Goal: Find contact information: Find contact information

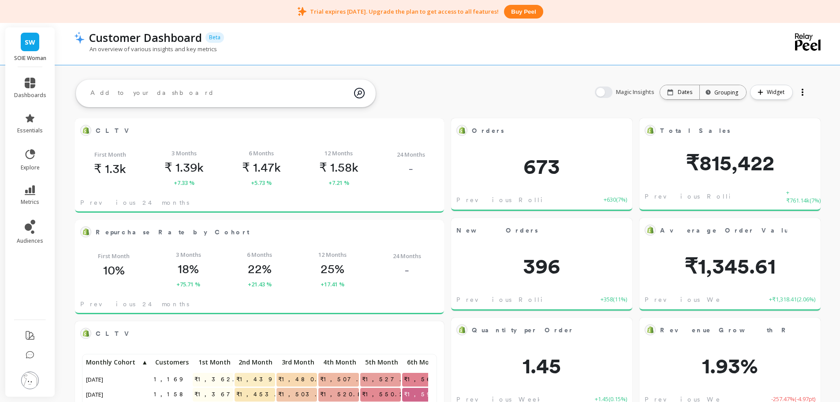
scroll to position [236, 337]
click at [36, 117] on link "essentials" at bounding box center [30, 123] width 32 height 21
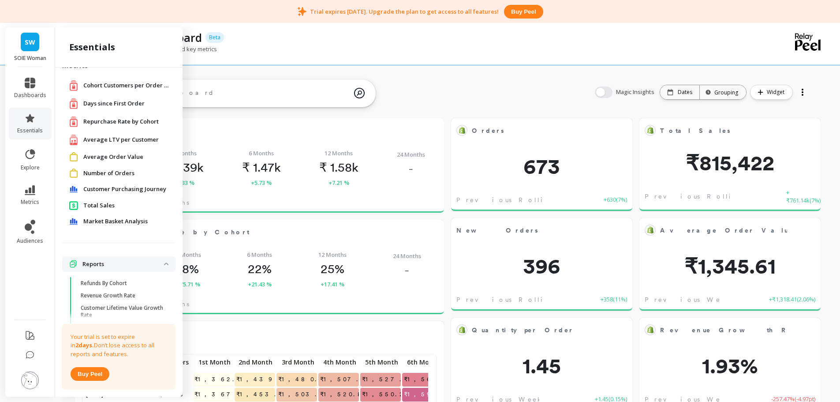
scroll to position [44, 0]
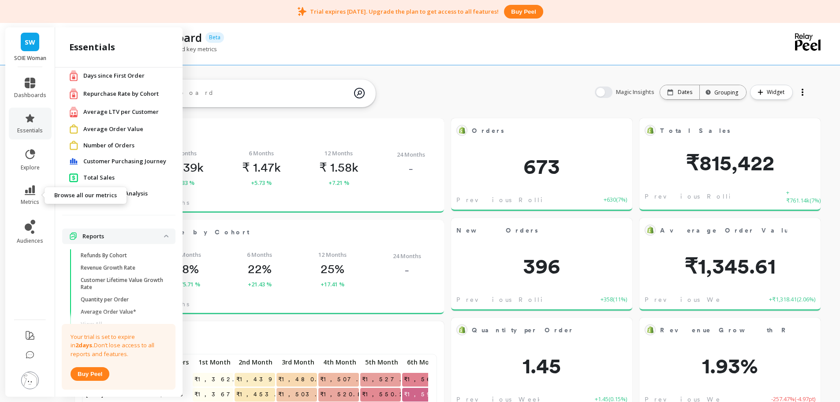
click at [33, 192] on icon at bounding box center [30, 190] width 11 height 10
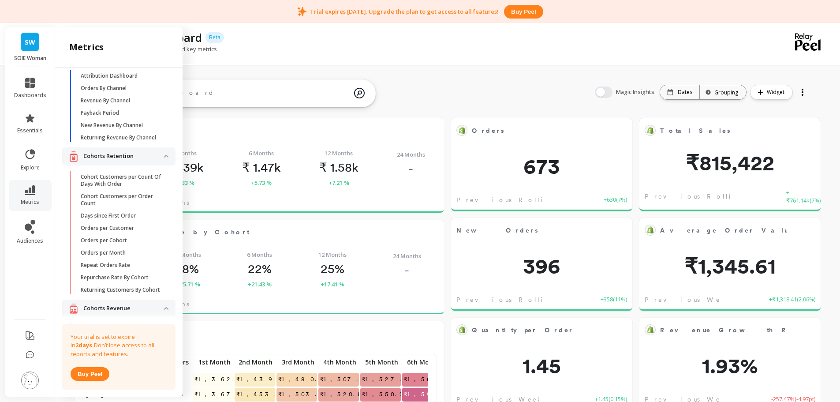
scroll to position [176, 0]
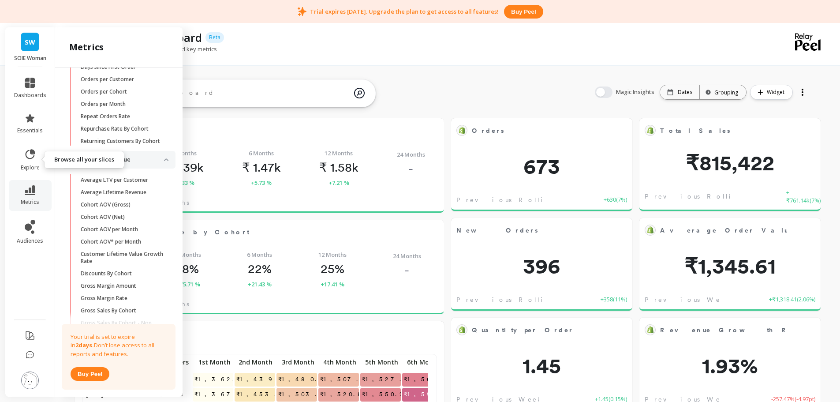
click at [35, 154] on icon at bounding box center [31, 154] width 10 height 10
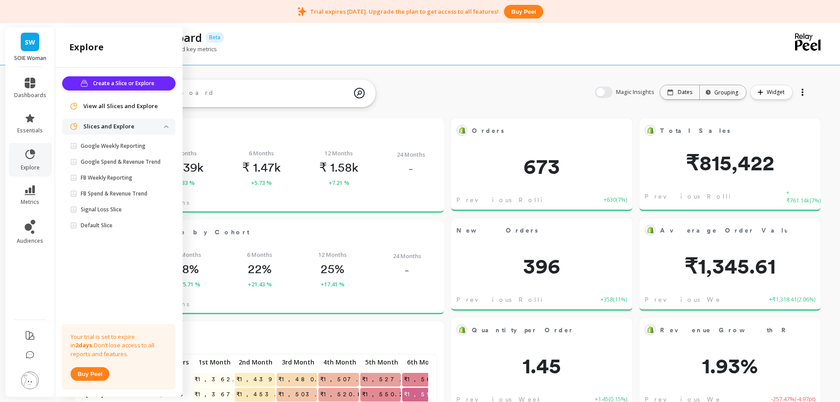
click at [37, 109] on li "essentials" at bounding box center [30, 124] width 43 height 32
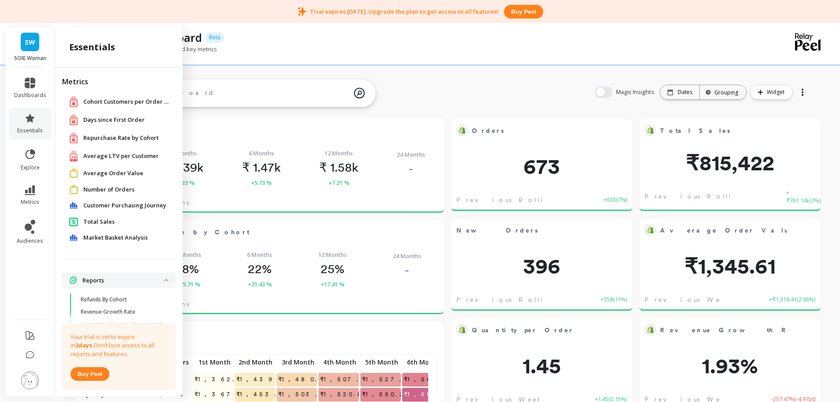
scroll to position [44, 0]
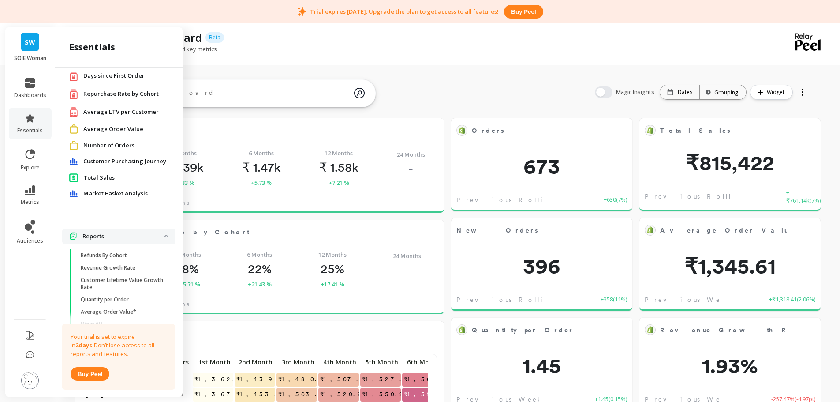
click at [104, 146] on span "Number of Orders" at bounding box center [108, 145] width 51 height 9
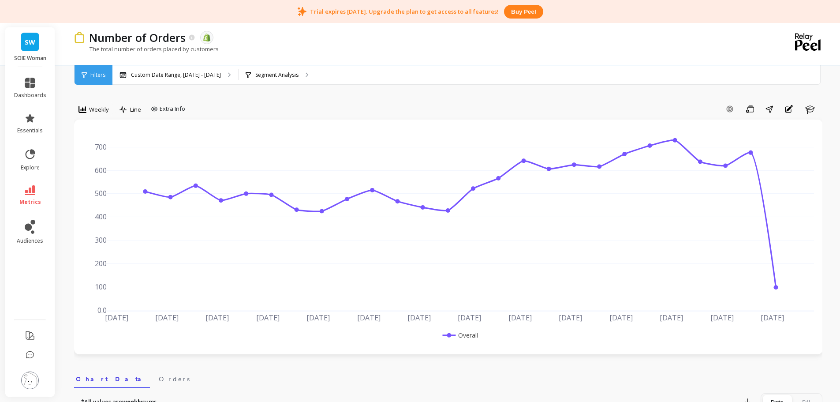
click at [276, 76] on p "Segment Analysis" at bounding box center [276, 74] width 43 height 7
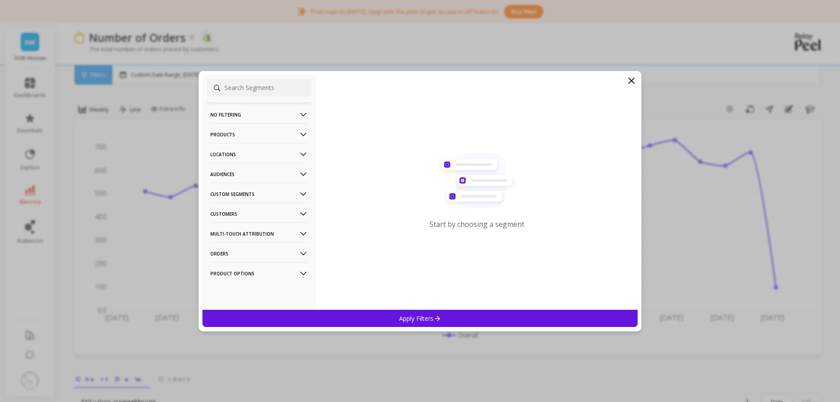
drag, startPoint x: 90, startPoint y: 105, endPoint x: 94, endPoint y: 111, distance: 7.3
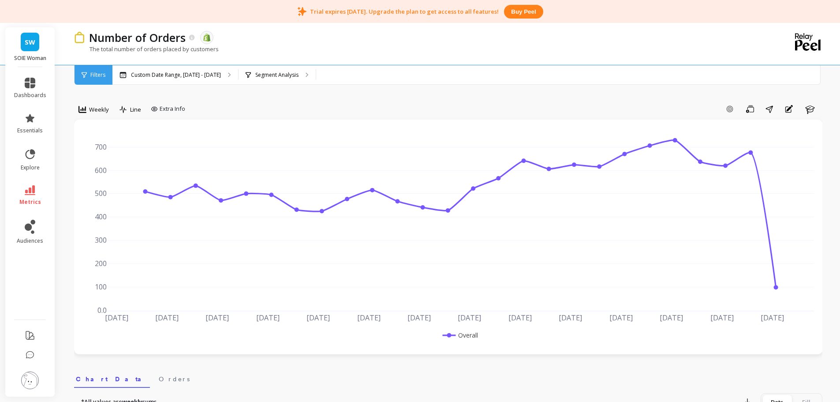
click at [94, 111] on span "Weekly" at bounding box center [99, 109] width 20 height 8
click at [102, 179] on div "Monthly" at bounding box center [107, 180] width 50 height 8
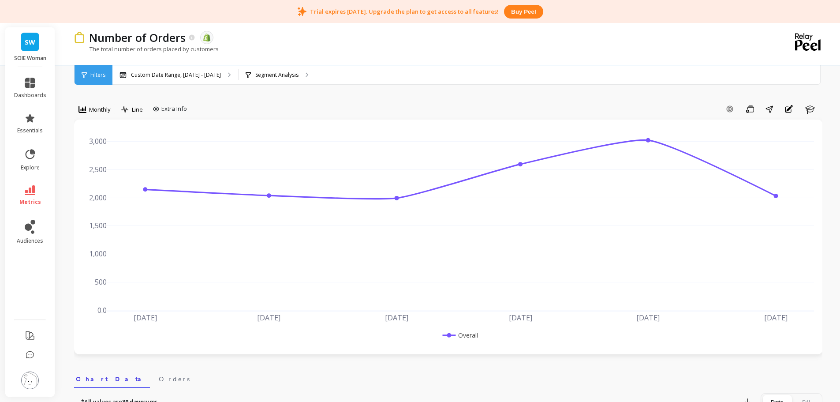
click at [289, 110] on div "Add Goal Save Share Annotations Learn" at bounding box center [507, 109] width 632 height 14
click at [29, 40] on span "SW" at bounding box center [30, 42] width 11 height 10
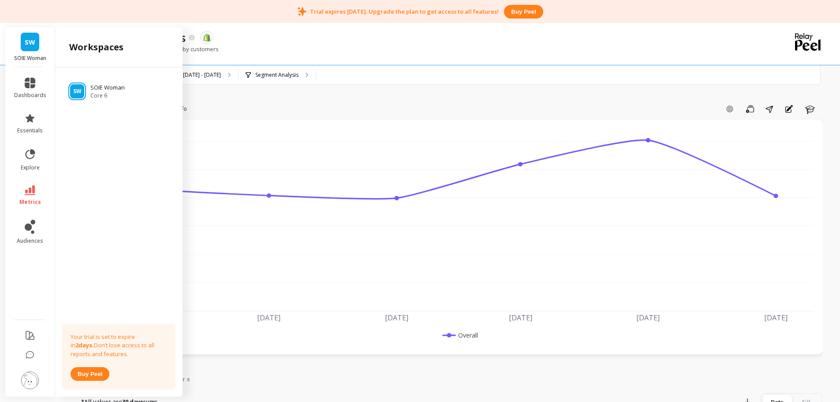
click at [360, 52] on div "The total number of orders placed by customers" at bounding box center [412, 53] width 676 height 17
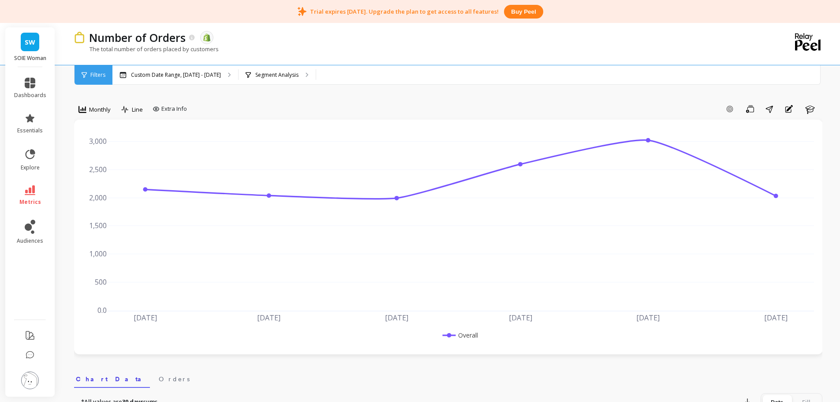
drag, startPoint x: 32, startPoint y: 383, endPoint x: 38, endPoint y: 376, distance: 9.4
click at [32, 384] on img at bounding box center [30, 380] width 18 height 18
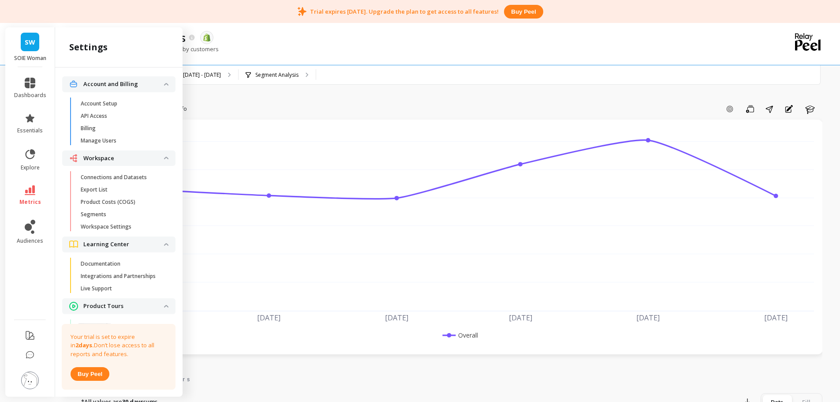
click at [103, 176] on p "Connections and Datasets" at bounding box center [114, 177] width 66 height 7
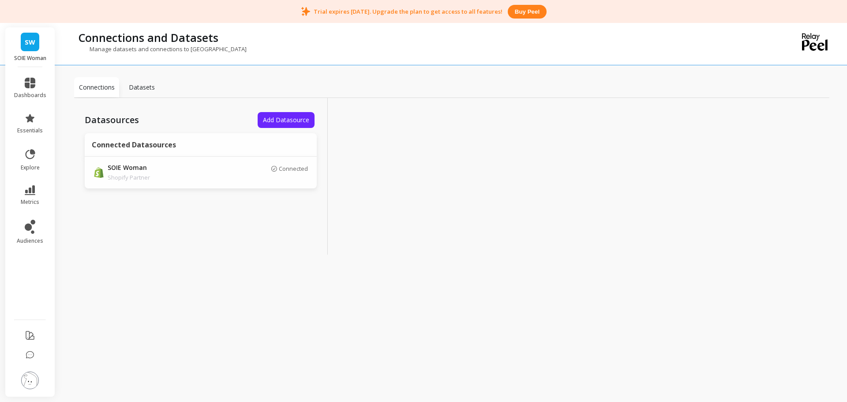
click at [34, 381] on img at bounding box center [30, 380] width 18 height 18
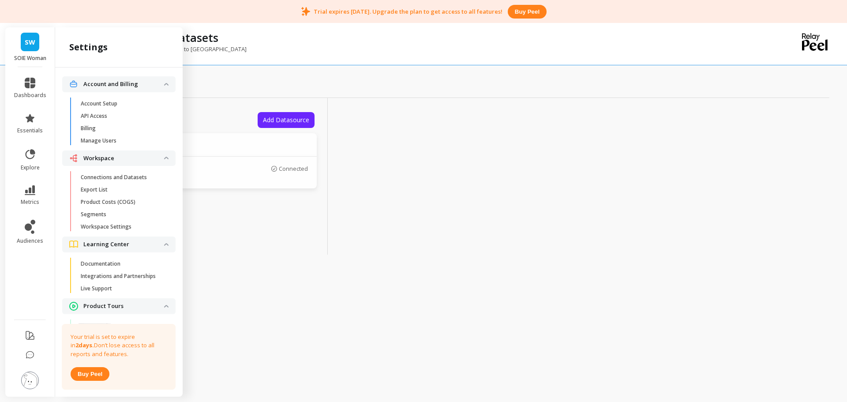
click at [120, 138] on span "Manage Users" at bounding box center [123, 140] width 84 height 7
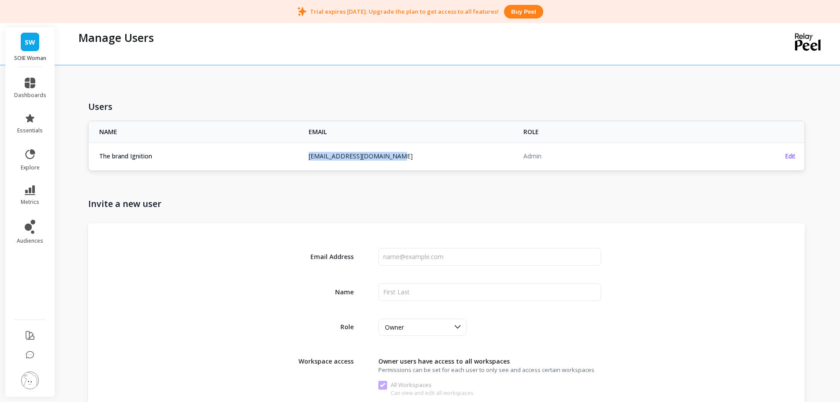
copy link "thebrandignition@gmail.com"
drag, startPoint x: 403, startPoint y: 156, endPoint x: 307, endPoint y: 162, distance: 95.9
click at [307, 162] on td "thebrandignition@gmail.com" at bounding box center [411, 155] width 215 height 27
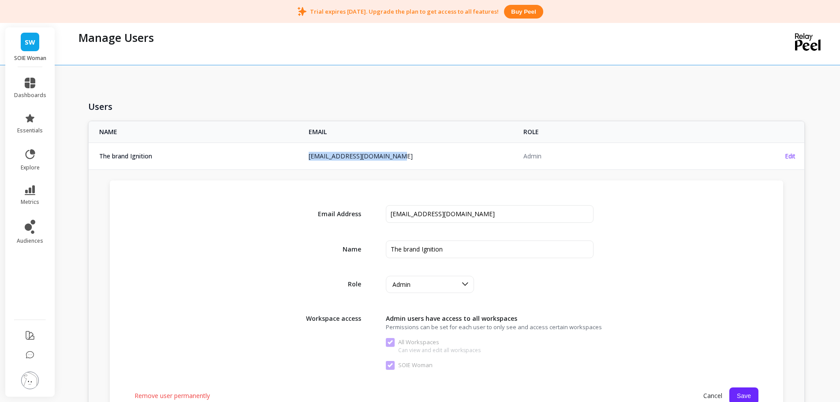
copy link "thebrandignition@gmail.com"
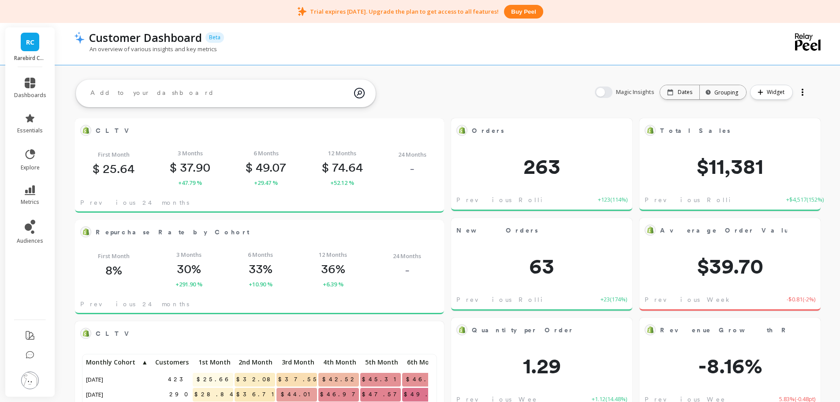
scroll to position [236, 337]
click at [26, 111] on li "essentials" at bounding box center [30, 124] width 43 height 32
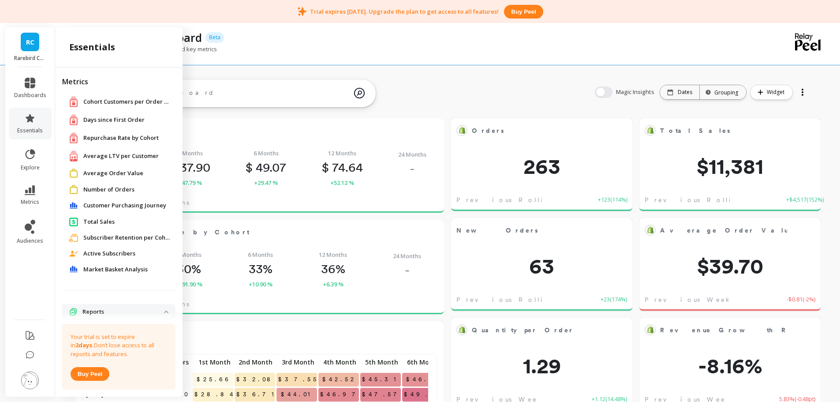
scroll to position [44, 0]
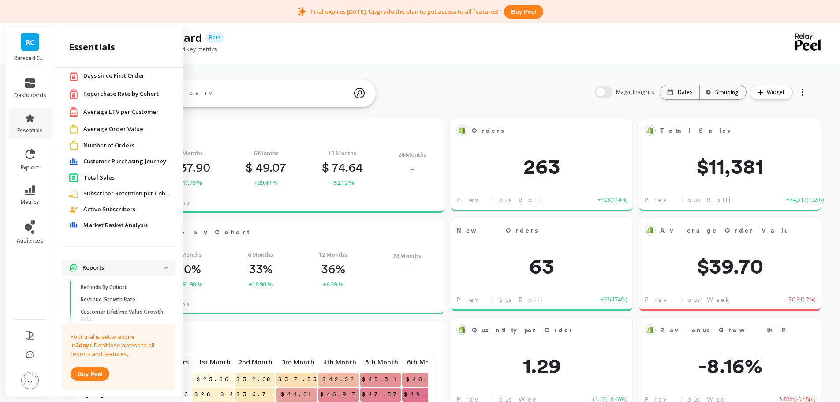
click at [33, 99] on li "dashboards" at bounding box center [30, 88] width 43 height 32
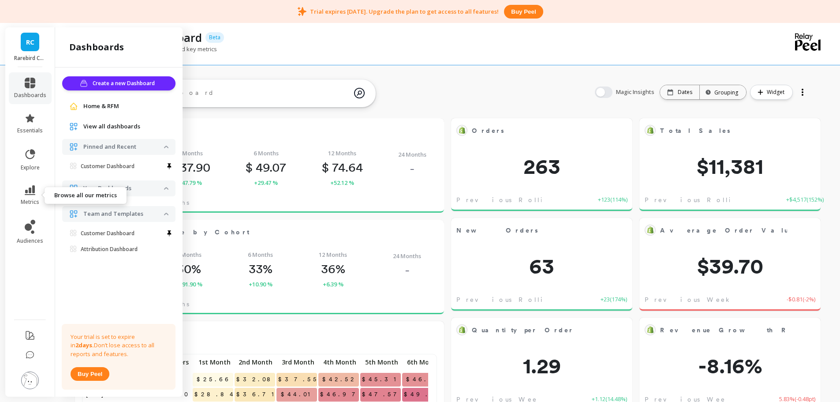
click at [38, 191] on link "metrics" at bounding box center [30, 195] width 32 height 20
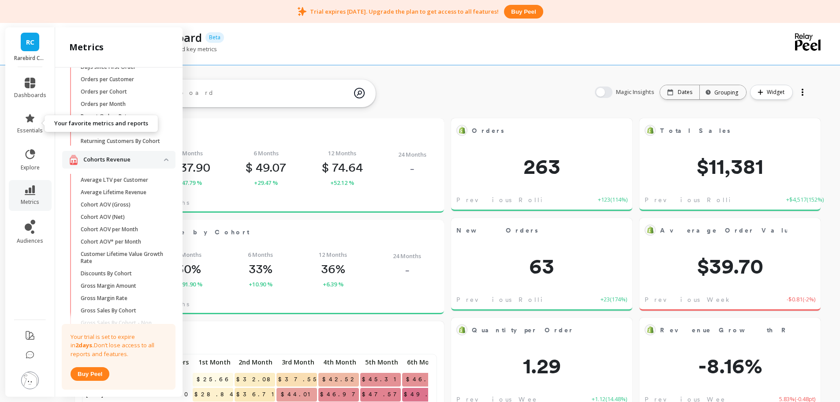
click at [31, 116] on icon at bounding box center [30, 118] width 9 height 8
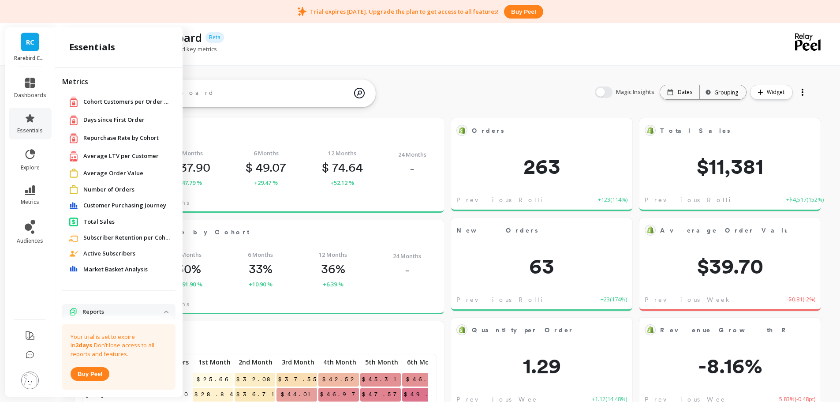
click at [108, 188] on span "Number of Orders" at bounding box center [108, 189] width 51 height 9
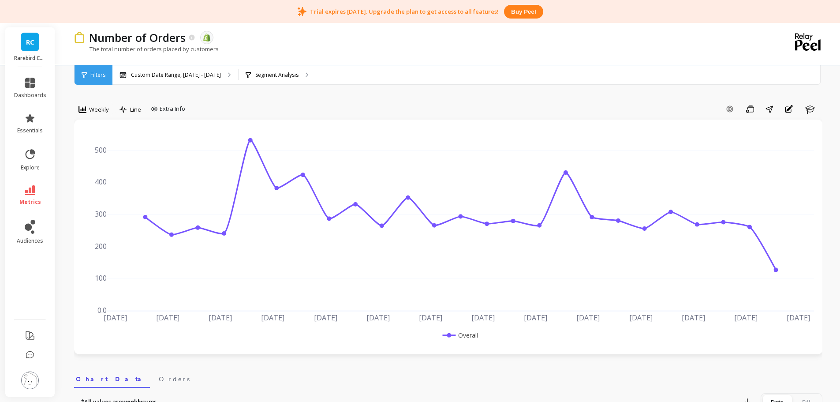
click at [100, 112] on span "Weekly" at bounding box center [99, 109] width 20 height 8
click at [109, 181] on div "Monthly" at bounding box center [107, 180] width 50 height 8
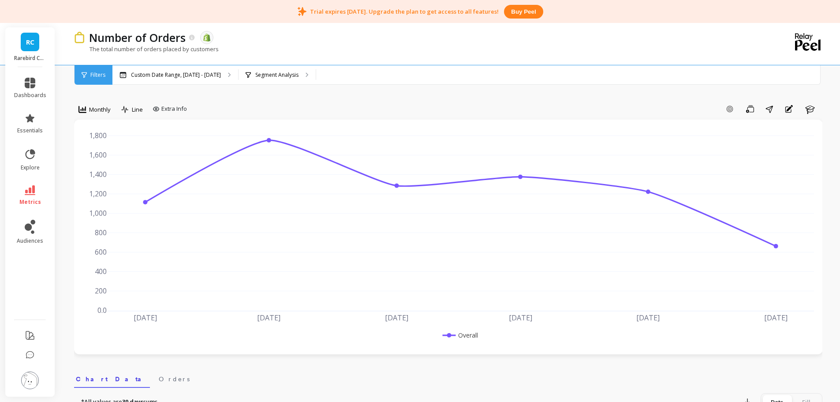
click at [278, 102] on div "Add Goal Save Share Annotations Learn" at bounding box center [507, 109] width 632 height 14
click at [34, 382] on img at bounding box center [30, 380] width 18 height 18
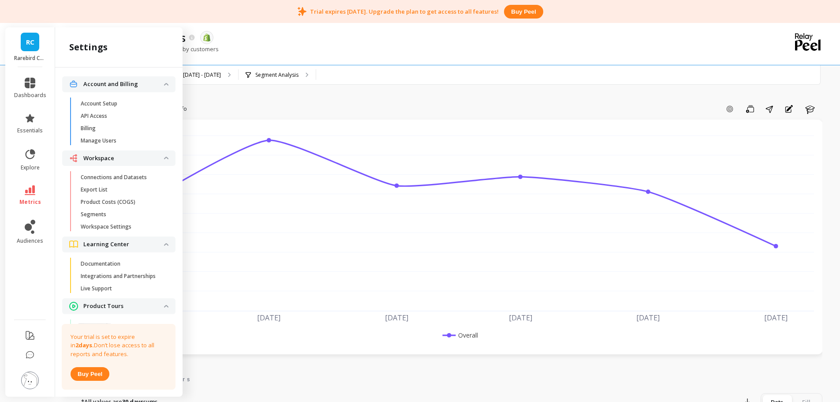
click at [94, 129] on p "Billing" at bounding box center [88, 128] width 15 height 7
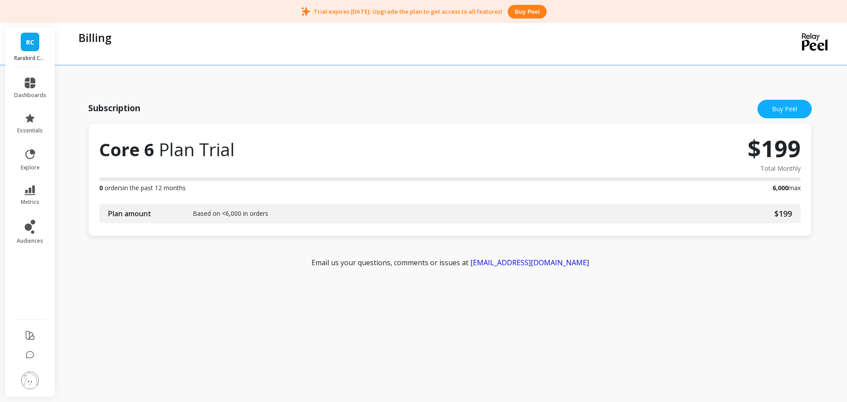
click at [31, 383] on img at bounding box center [30, 380] width 18 height 18
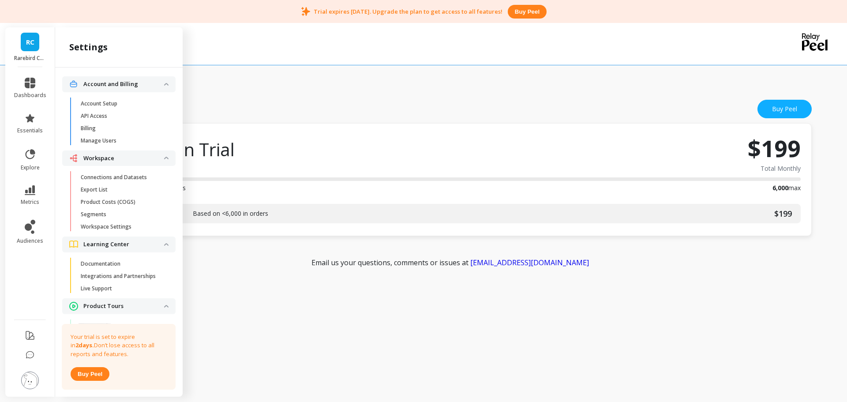
click at [112, 142] on p "Manage Users" at bounding box center [99, 140] width 36 height 7
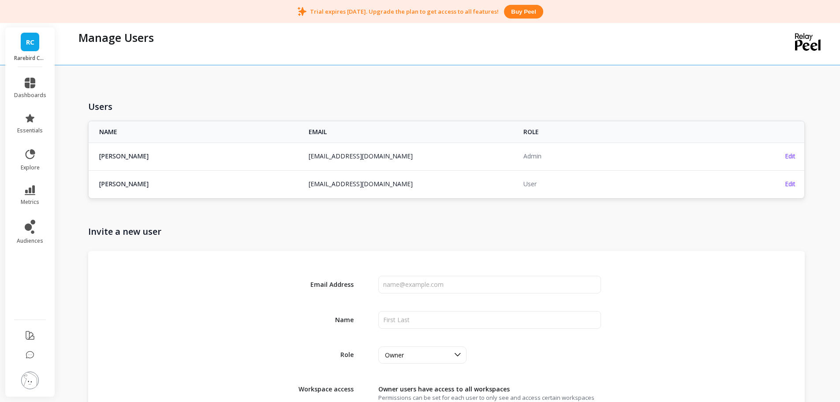
copy tr "jdietrich@rarebird.coffee jdietrich@rarebird.coffee"
drag, startPoint x: 395, startPoint y: 160, endPoint x: 277, endPoint y: 162, distance: 118.3
click at [277, 162] on tr "Jeffrey Dietrich jdietrich@rarebird.coffee jdietrich@rarebird.coffee Admin Edit" at bounding box center [447, 155] width 716 height 27
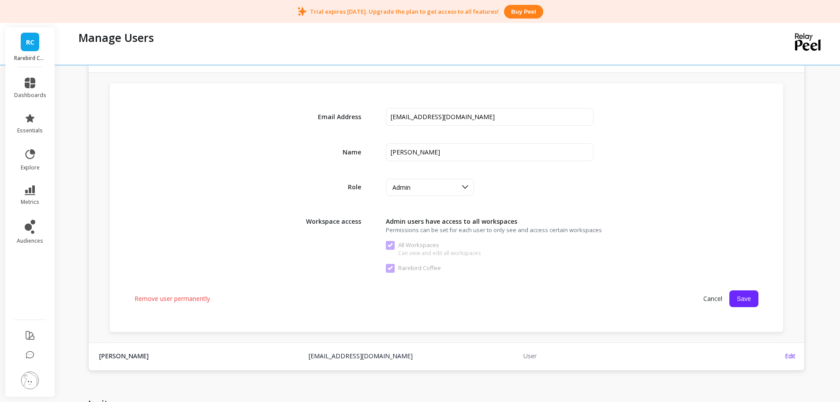
scroll to position [176, 0]
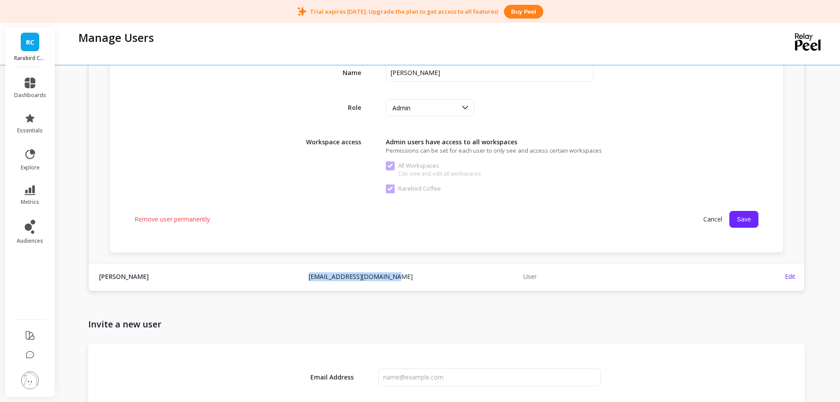
copy tr "ebenfanti@rarebird.coffee ebenfanti@rarebird.coffee"
drag, startPoint x: 390, startPoint y: 278, endPoint x: 299, endPoint y: 277, distance: 90.4
click at [297, 279] on tr "Enzo Benfanti ebenfanti@rarebird.coffee ebenfanti@rarebird.coffee User Edit" at bounding box center [447, 276] width 716 height 27
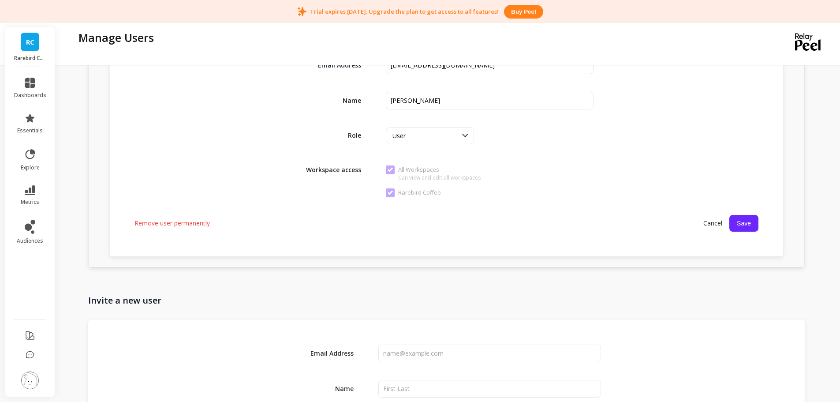
click at [28, 384] on img at bounding box center [30, 380] width 18 height 18
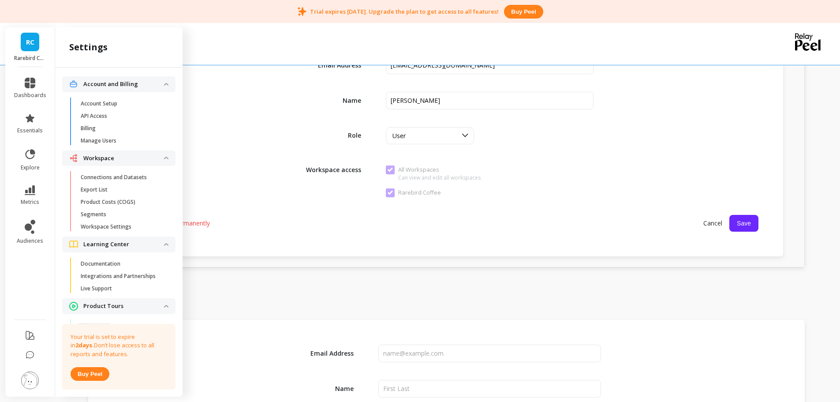
click at [112, 177] on p "Connections and Datasets" at bounding box center [114, 177] width 66 height 7
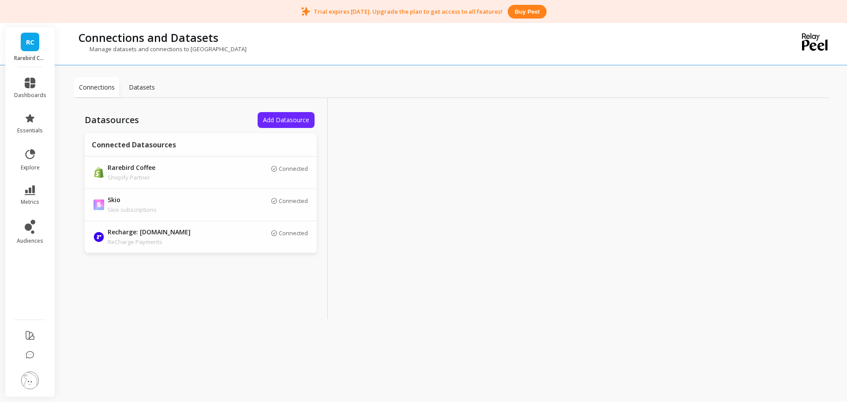
drag, startPoint x: 29, startPoint y: 386, endPoint x: 37, endPoint y: 378, distance: 11.5
click at [29, 386] on img at bounding box center [30, 380] width 18 height 18
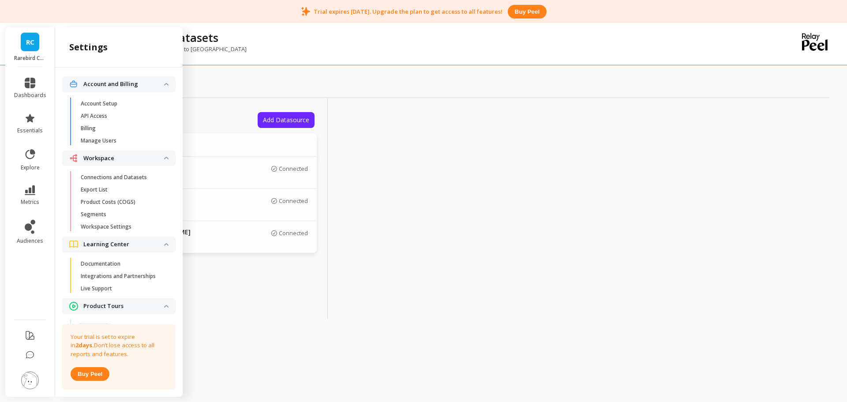
click at [109, 138] on p "Manage Users" at bounding box center [99, 140] width 36 height 7
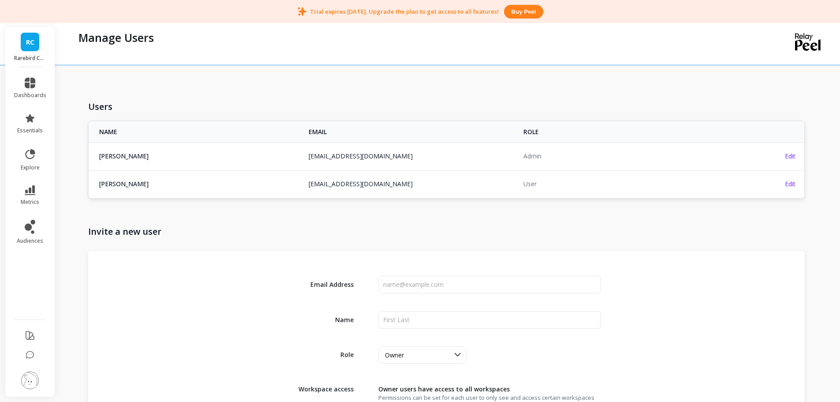
copy tr "jdietrich@rarebird.coffee jdietrich@rarebird.coffee"
drag, startPoint x: 419, startPoint y: 157, endPoint x: 299, endPoint y: 85, distance: 139.7
click at [299, 84] on div "Users NAME EMAIL ROLE Jeffrey Dietrich jdietrich@rarebird.coffee jdietrich@rare…" at bounding box center [448, 299] width 749 height 584
click at [299, 85] on div "Users NAME EMAIL ROLE Jeffrey Dietrich jdietrich@rarebird.coffee jdietrich@rare…" at bounding box center [448, 299] width 749 height 584
copy link "ebenfanti@rarebird.coffee"
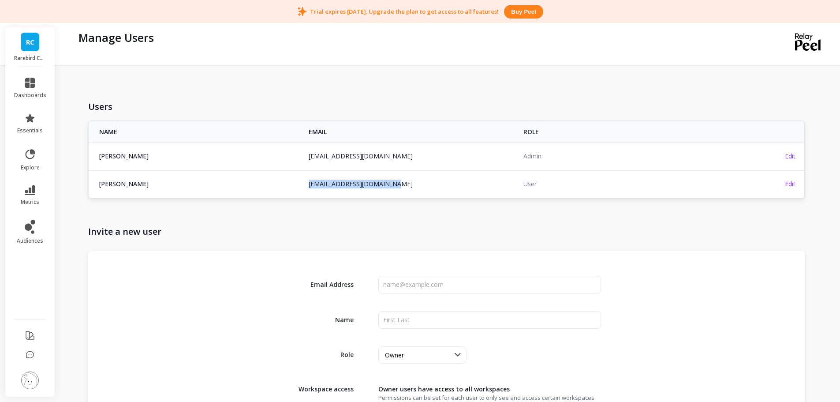
drag, startPoint x: 397, startPoint y: 190, endPoint x: 307, endPoint y: 190, distance: 90.0
click at [307, 190] on td "ebenfanti@rarebird.coffee" at bounding box center [411, 183] width 215 height 27
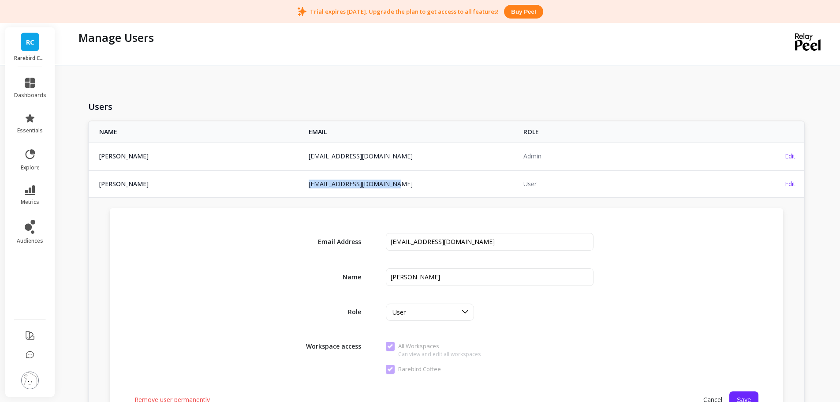
click at [30, 376] on img at bounding box center [30, 380] width 18 height 18
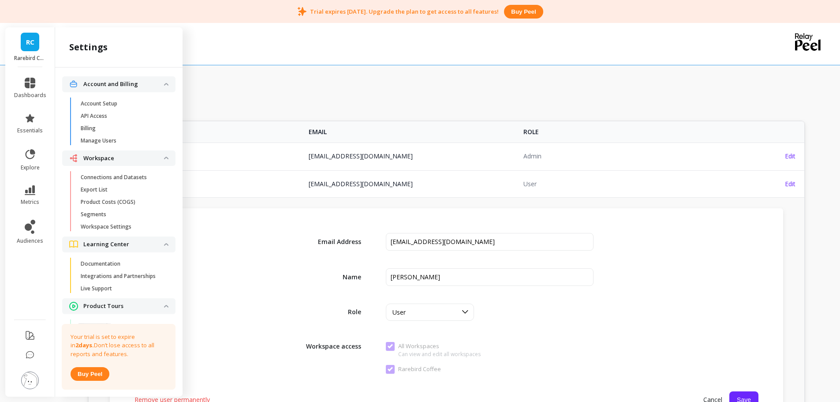
click at [114, 180] on p "Connections and Datasets" at bounding box center [114, 177] width 66 height 7
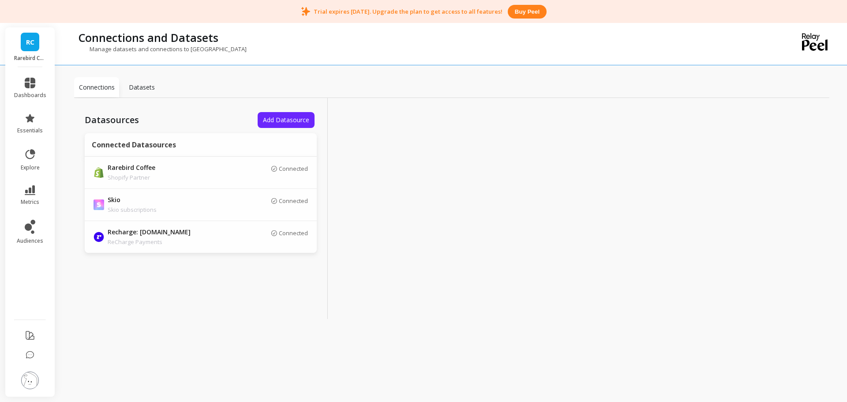
click at [422, 165] on div at bounding box center [455, 208] width 254 height 221
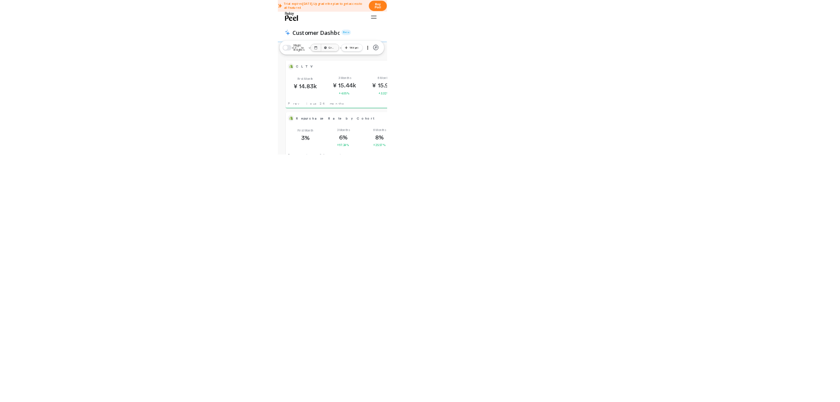
scroll to position [7, 7]
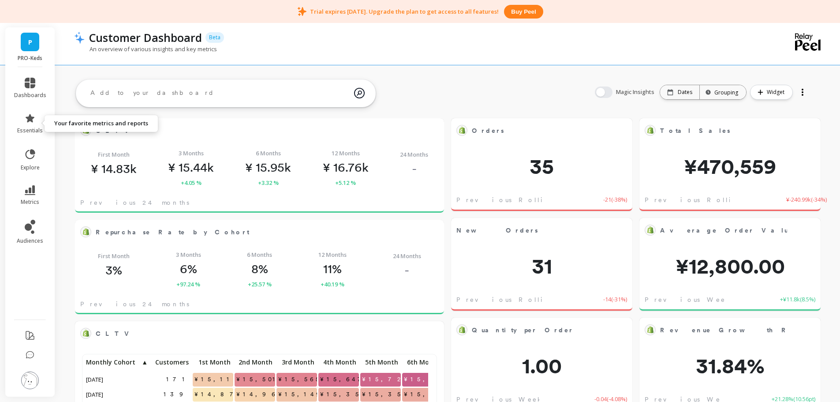
click at [27, 94] on span "dashboards" at bounding box center [30, 95] width 32 height 7
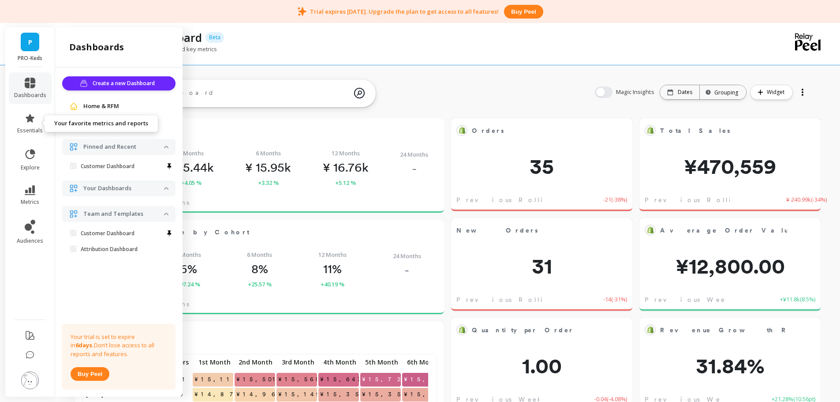
click at [34, 124] on link "essentials" at bounding box center [30, 123] width 32 height 21
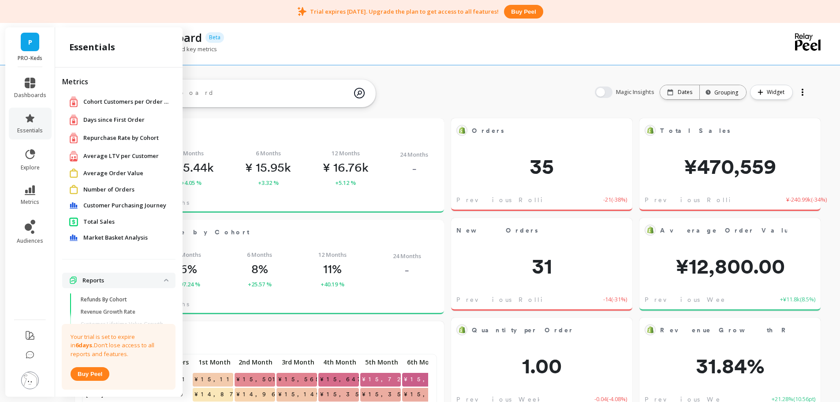
click at [108, 187] on span "Number of Orders" at bounding box center [108, 189] width 51 height 9
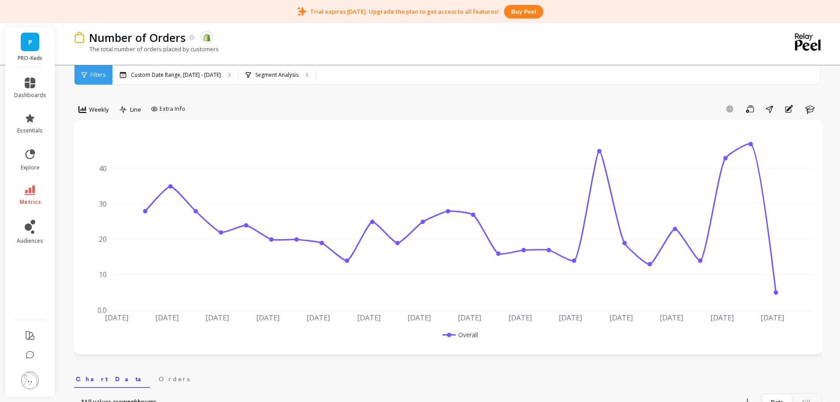
click at [106, 109] on span "Weekly" at bounding box center [99, 109] width 20 height 8
click at [117, 181] on div "Monthly" at bounding box center [107, 180] width 50 height 8
